Goal: Navigation & Orientation: Find specific page/section

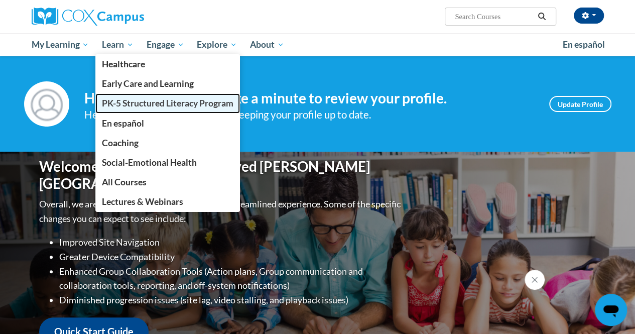
click at [140, 102] on span "PK-5 Structured Literacy Program" at bounding box center [167, 103] width 131 height 11
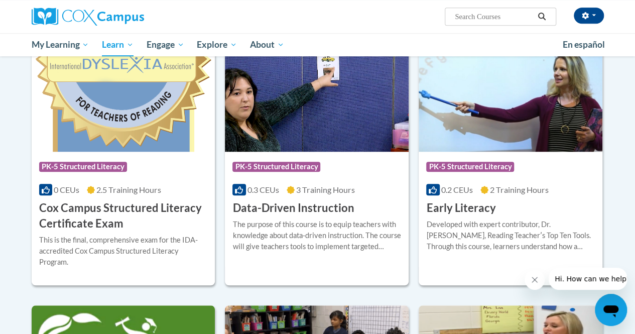
scroll to position [334, 0]
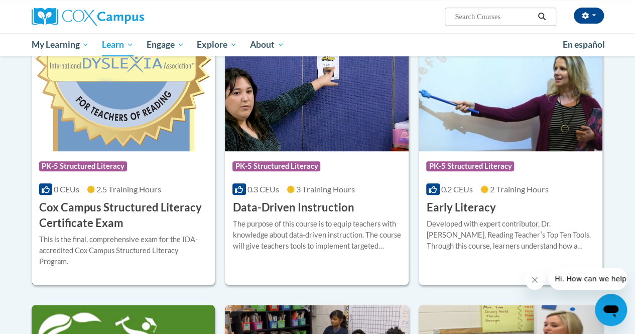
click at [77, 223] on h3 "Cox Campus Structured Literacy Certificate Exam" at bounding box center [123, 215] width 169 height 31
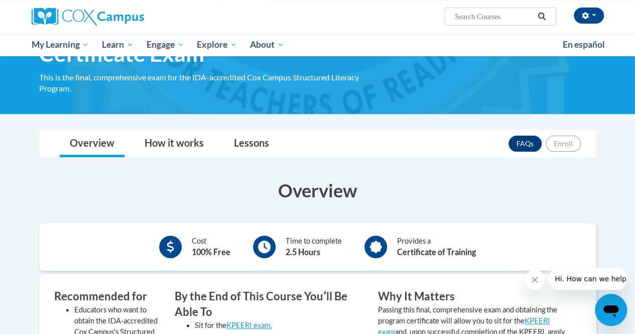
scroll to position [78, 0]
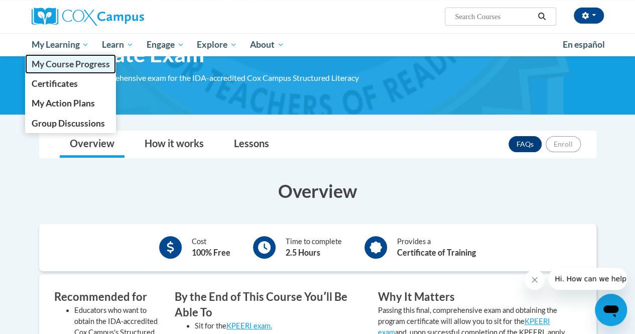
click at [66, 63] on span "My Course Progress" at bounding box center [70, 64] width 78 height 11
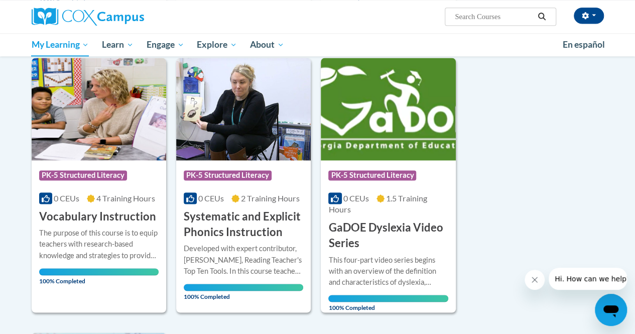
scroll to position [736, 0]
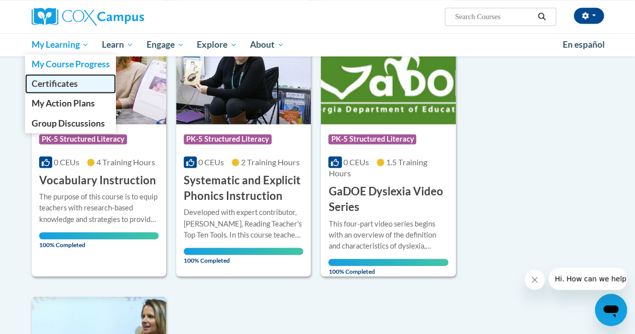
click at [66, 86] on span "Certificates" at bounding box center [54, 83] width 46 height 11
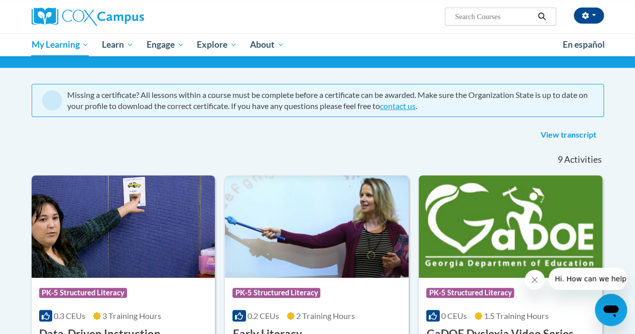
scroll to position [68, 0]
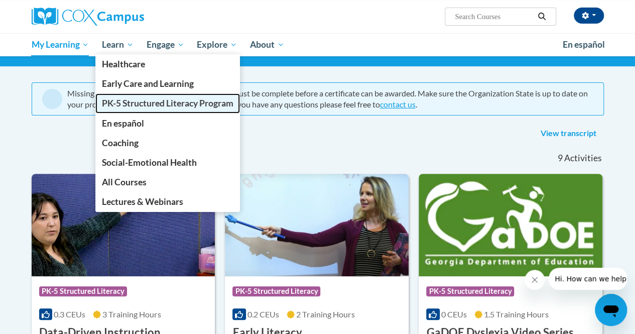
click at [140, 105] on span "PK-5 Structured Literacy Program" at bounding box center [167, 103] width 131 height 11
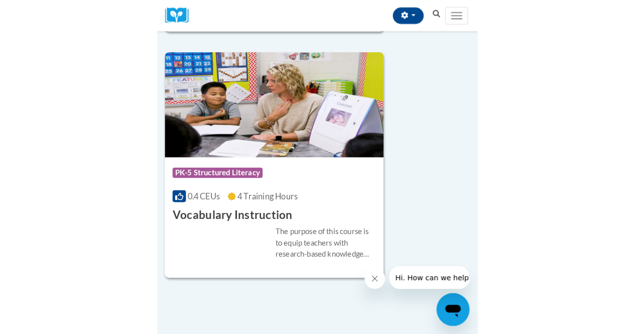
scroll to position [1278, 0]
